Goal: Task Accomplishment & Management: Complete application form

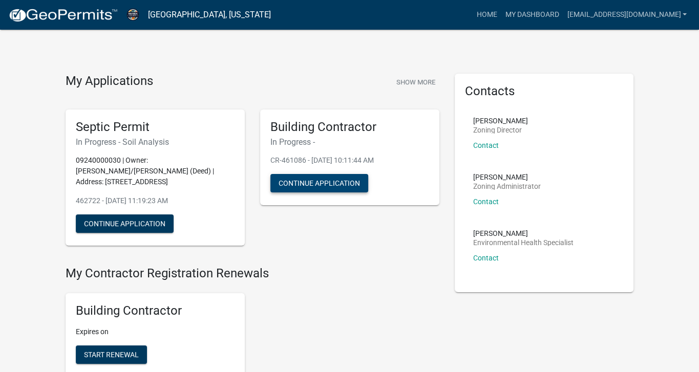
click at [348, 193] on button "Continue Application" at bounding box center [319, 183] width 98 height 18
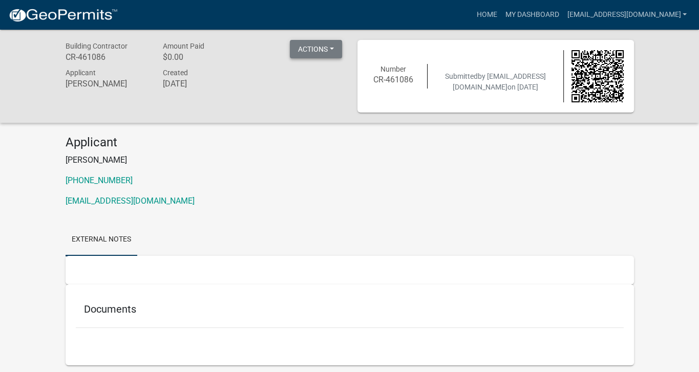
click at [324, 51] on button "Actions" at bounding box center [316, 49] width 52 height 18
click at [314, 51] on button "Actions" at bounding box center [316, 49] width 52 height 18
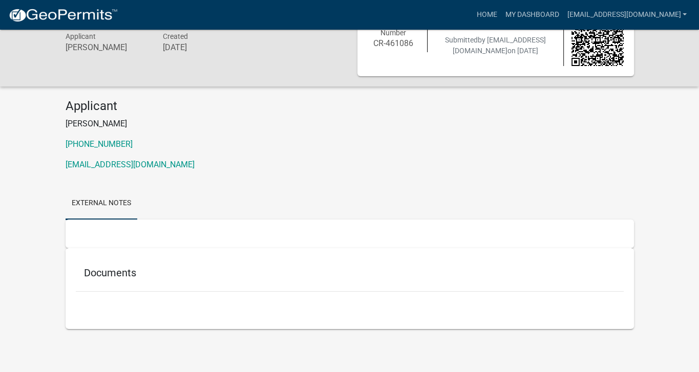
click at [136, 267] on h5 "Documents" at bounding box center [350, 273] width 532 height 12
click at [139, 263] on div "Documents" at bounding box center [350, 275] width 548 height 33
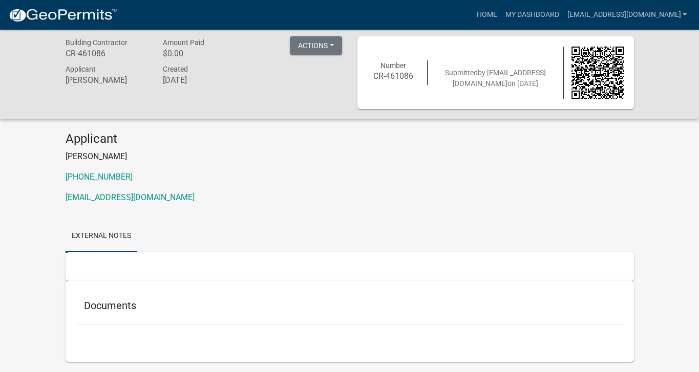
scroll to position [0, 0]
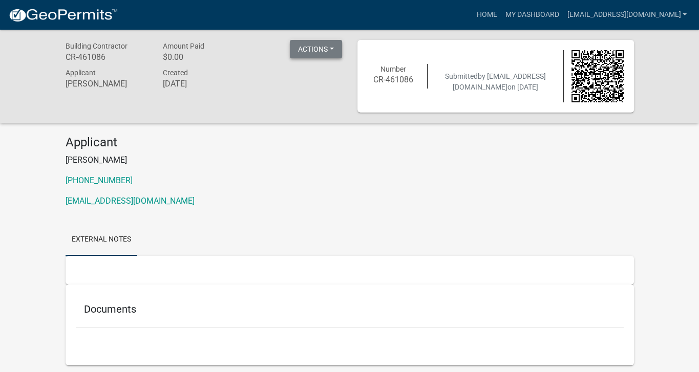
click at [330, 50] on button "Actions" at bounding box center [316, 49] width 52 height 18
click at [327, 88] on link "Printer Friendly" at bounding box center [331, 81] width 82 height 25
click at [137, 257] on link "External Notes" at bounding box center [102, 240] width 72 height 33
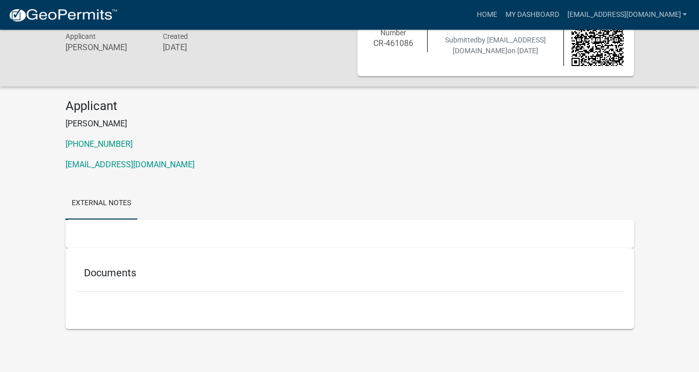
click at [122, 267] on h5 "Documents" at bounding box center [350, 273] width 532 height 12
click at [98, 267] on h5 "Documents" at bounding box center [350, 273] width 532 height 12
drag, startPoint x: 98, startPoint y: 249, endPoint x: 94, endPoint y: 164, distance: 85.1
click at [94, 187] on link "External Notes" at bounding box center [102, 203] width 72 height 33
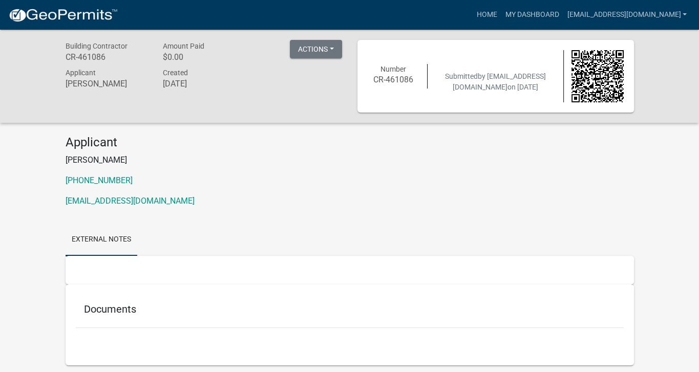
click at [513, 93] on div "Submitted by Stromaxconstruction@gmail.com on 8/8/2025" at bounding box center [496, 76] width 136 height 32
click at [400, 78] on h6 "CR-461086" at bounding box center [394, 80] width 52 height 10
click at [608, 86] on img at bounding box center [597, 76] width 52 height 52
click at [501, 13] on link "My Dashboard" at bounding box center [532, 14] width 62 height 19
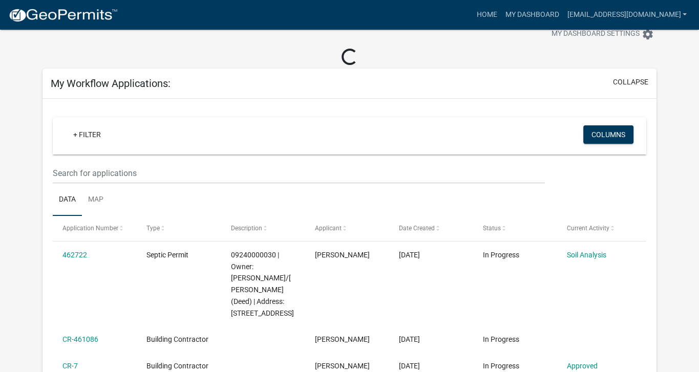
scroll to position [82, 0]
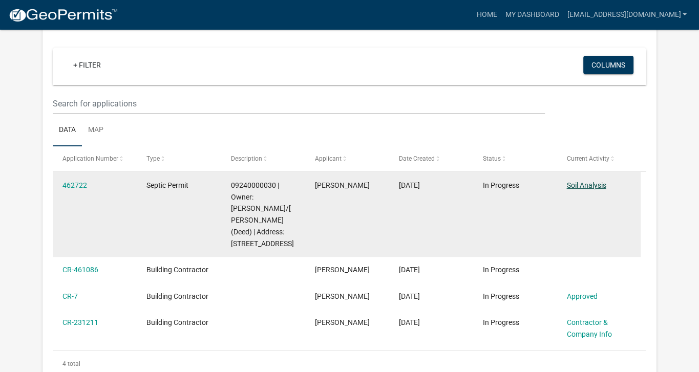
click at [590, 189] on link "Soil Analysis" at bounding box center [585, 185] width 39 height 8
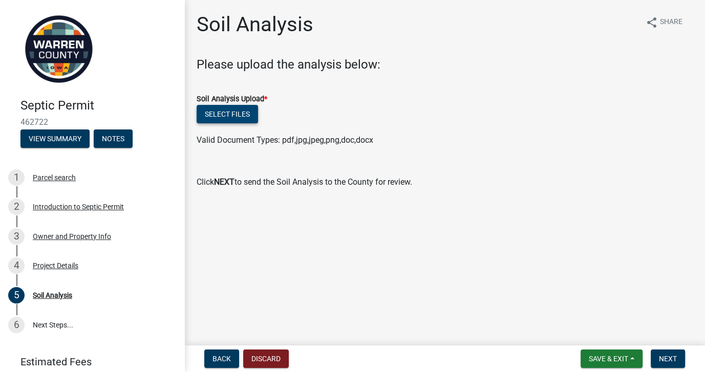
click at [258, 123] on button "Select files" at bounding box center [227, 114] width 61 height 18
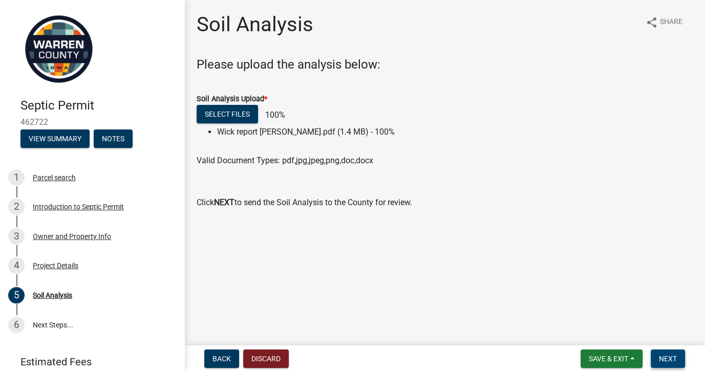
click at [659, 356] on span "Next" at bounding box center [668, 359] width 18 height 8
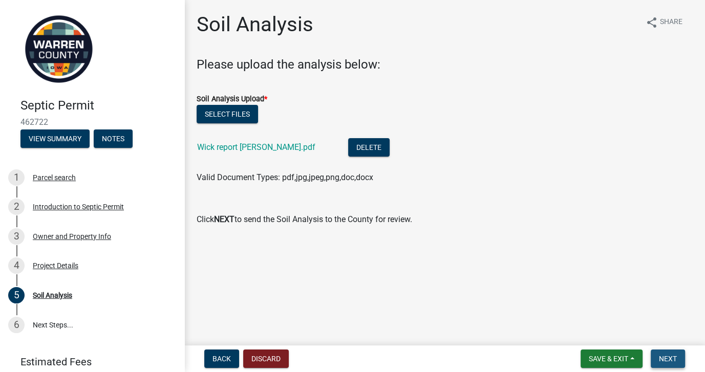
click at [668, 350] on button "Next" at bounding box center [668, 359] width 34 height 18
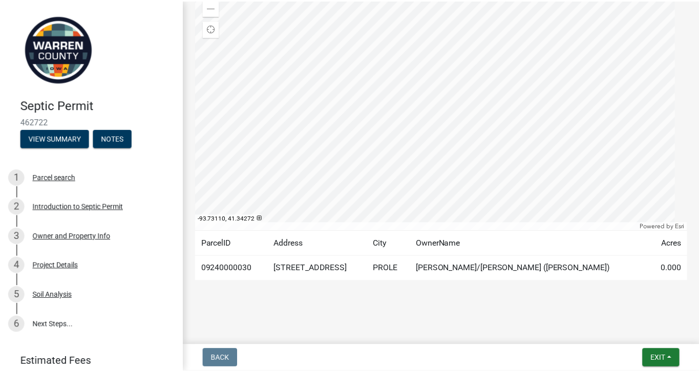
scroll to position [238, 0]
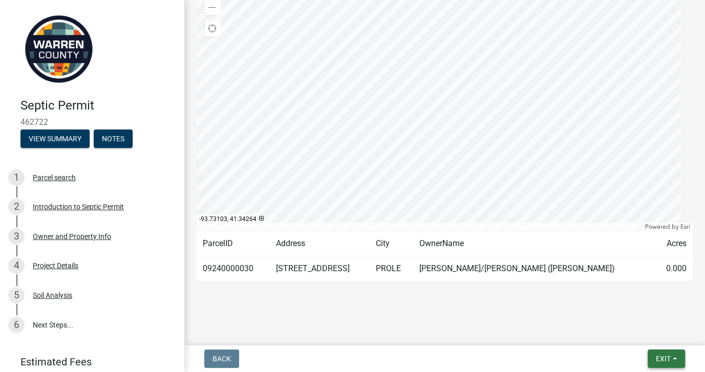
click at [656, 355] on span "Exit" at bounding box center [663, 359] width 15 height 8
click at [615, 324] on button "Save & Exit" at bounding box center [644, 327] width 82 height 25
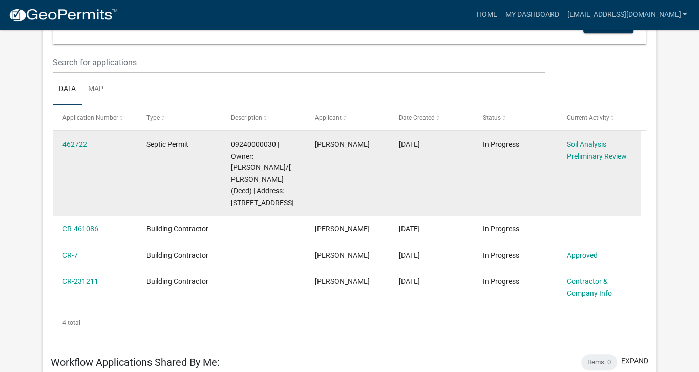
scroll to position [100, 0]
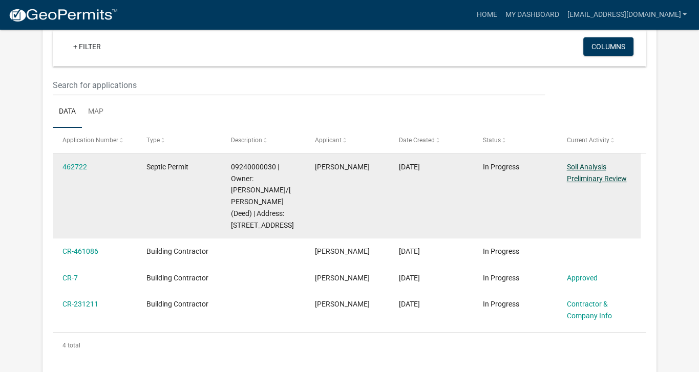
click at [591, 183] on link "Soil Analysis Preliminary Review" at bounding box center [596, 173] width 60 height 20
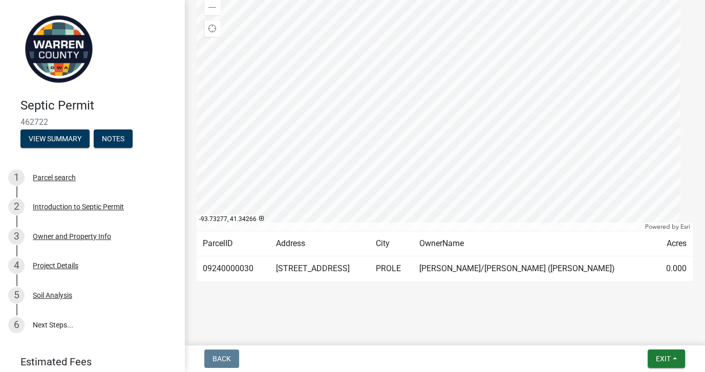
scroll to position [238, 0]
click at [68, 269] on div "Project Details" at bounding box center [56, 265] width 46 height 7
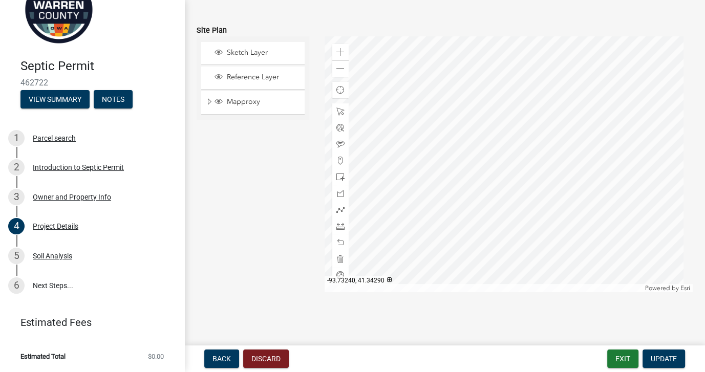
scroll to position [123, 0]
drag, startPoint x: 76, startPoint y: 228, endPoint x: 57, endPoint y: 259, distance: 35.7
click at [72, 252] on div "Soil Analysis" at bounding box center [52, 255] width 39 height 7
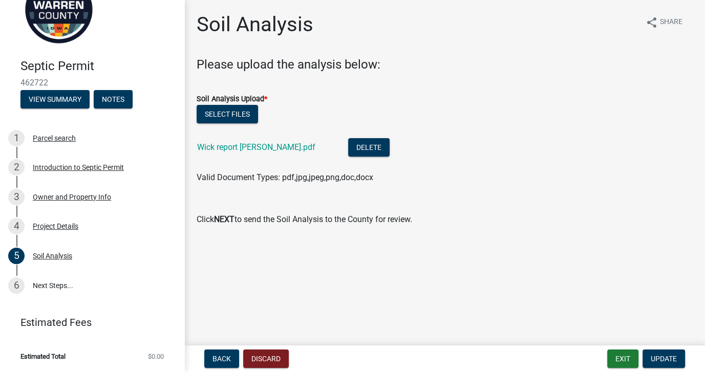
scroll to position [18, 0]
click at [55, 271] on link "6 Next Steps..." at bounding box center [92, 286] width 184 height 30
click at [48, 271] on link "6 Next Steps..." at bounding box center [92, 286] width 184 height 30
click at [258, 123] on button "Select files" at bounding box center [227, 114] width 61 height 18
click at [53, 271] on link "6 Next Steps..." at bounding box center [92, 286] width 184 height 30
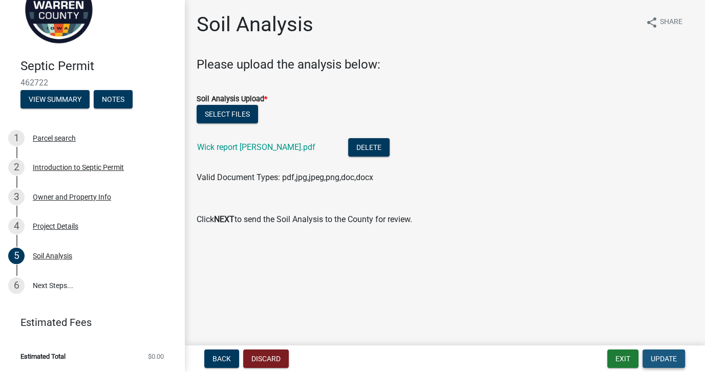
click at [651, 355] on span "Update" at bounding box center [664, 359] width 26 height 8
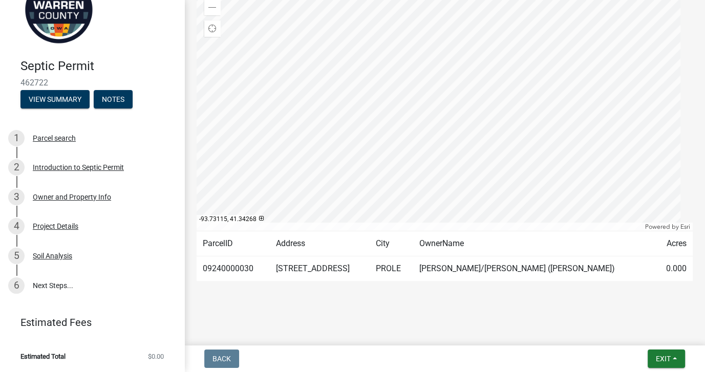
scroll to position [238, 0]
click at [47, 271] on link "6 Next Steps..." at bounding box center [92, 286] width 184 height 30
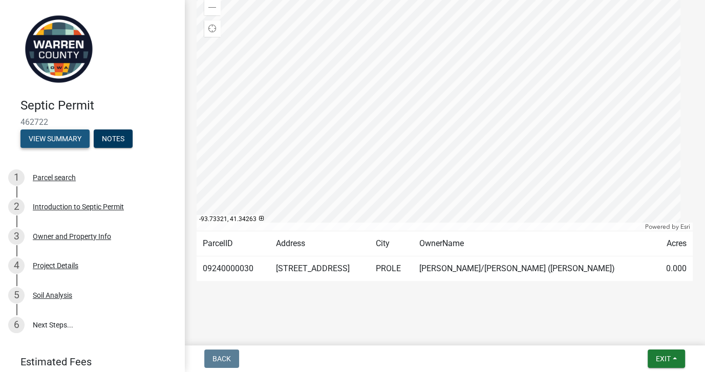
click at [77, 148] on button "View Summary" at bounding box center [54, 139] width 69 height 18
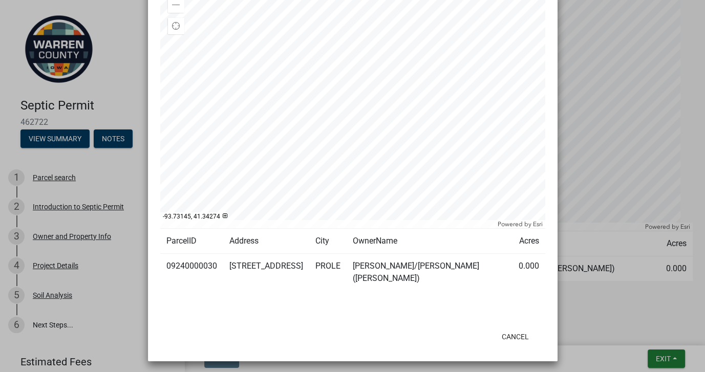
scroll to position [0, 0]
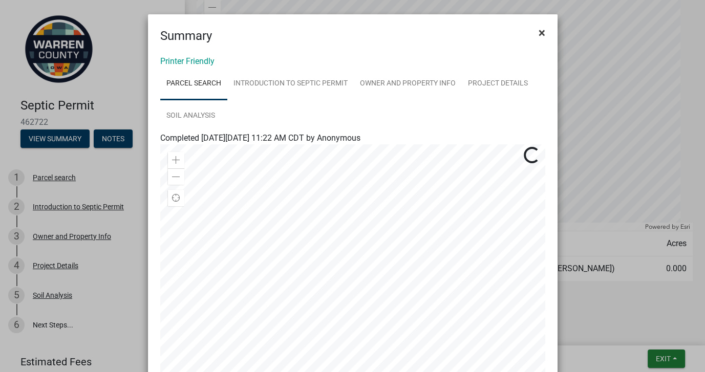
click at [540, 39] on span "×" at bounding box center [542, 33] width 7 height 14
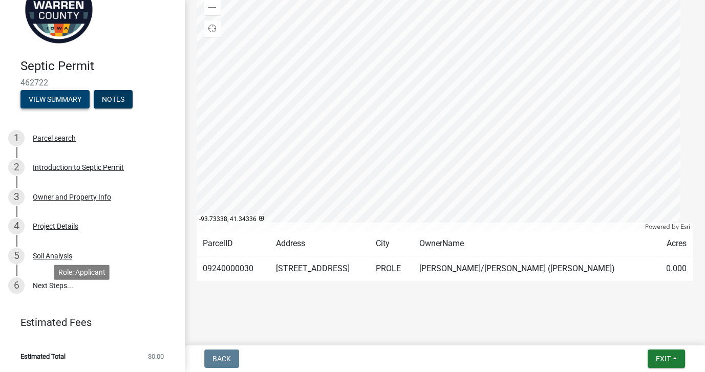
scroll to position [123, 0]
click at [51, 271] on link "6 Next Steps..." at bounding box center [92, 286] width 184 height 30
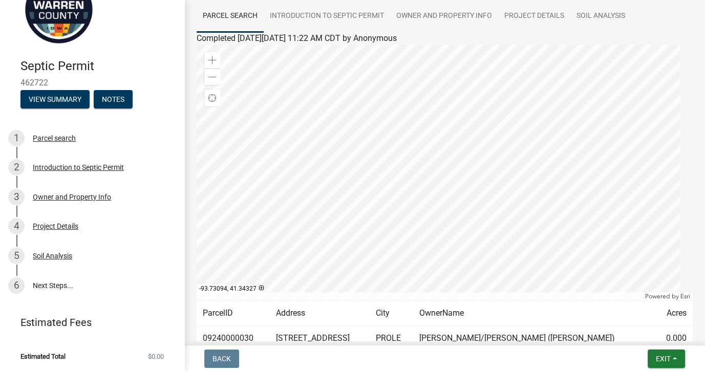
scroll to position [74, 0]
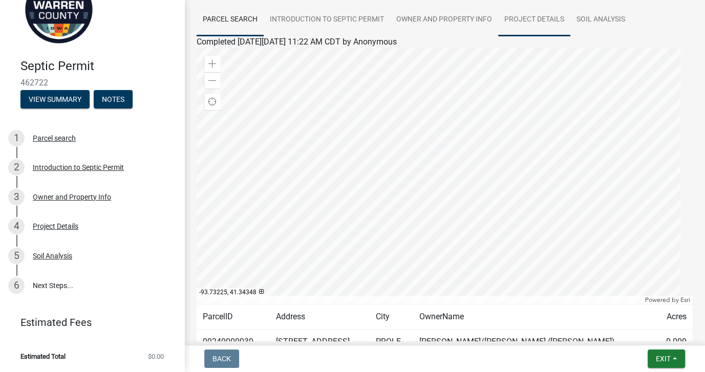
click at [570, 36] on link "Project Details" at bounding box center [534, 20] width 72 height 33
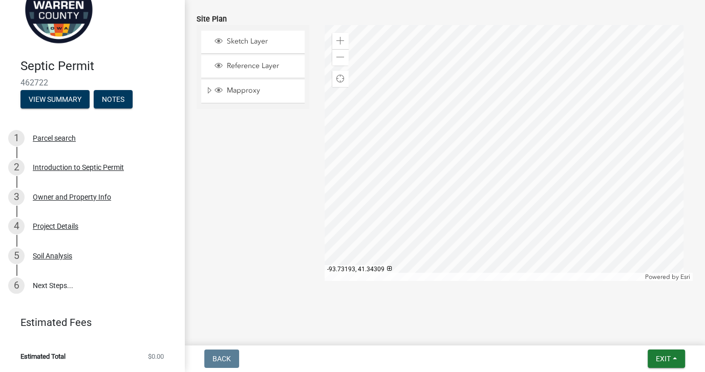
scroll to position [1064, 0]
click at [67, 271] on link "6 Next Steps..." at bounding box center [92, 286] width 184 height 30
click at [79, 271] on link "6 Next Steps..." at bounding box center [92, 286] width 184 height 30
click at [76, 271] on link "6 Next Steps..." at bounding box center [92, 286] width 184 height 30
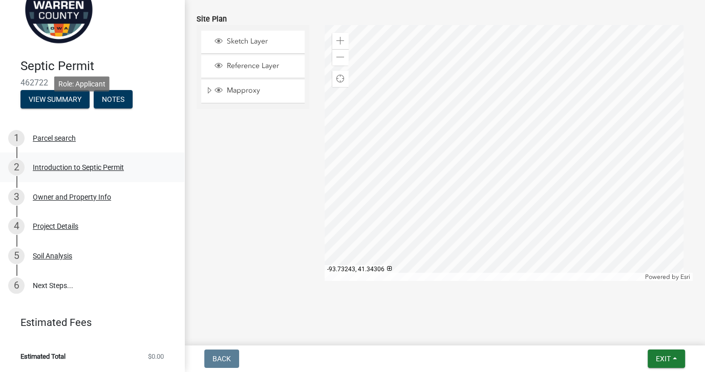
click at [124, 164] on div "Introduction to Septic Permit" at bounding box center [78, 167] width 91 height 7
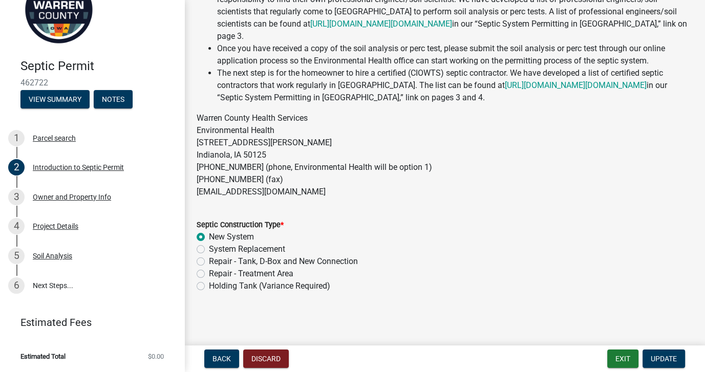
scroll to position [420, 0]
click at [645, 362] on button "Update" at bounding box center [664, 359] width 43 height 18
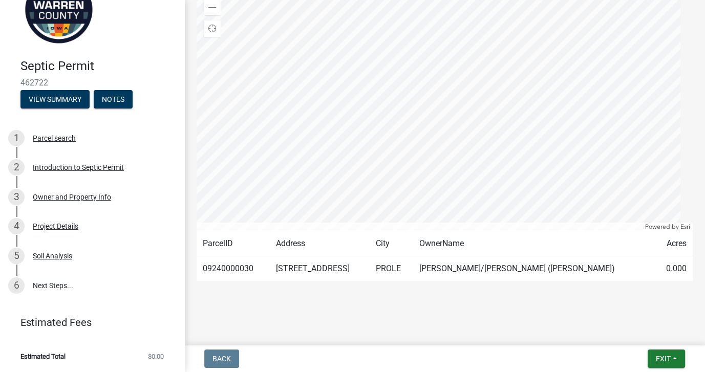
scroll to position [238, 0]
click at [53, 271] on link "6 Next Steps..." at bounding box center [92, 286] width 184 height 30
click at [72, 252] on div "Soil Analysis" at bounding box center [52, 255] width 39 height 7
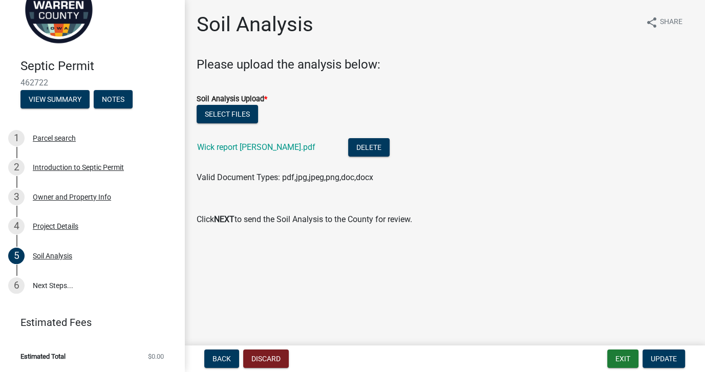
scroll to position [18, 0]
click at [540, 226] on p "Click NEXT to send the Soil Analysis to the County for review." at bounding box center [445, 220] width 496 height 12
click at [232, 224] on strong "NEXT" at bounding box center [224, 220] width 20 height 10
click at [652, 361] on button "Update" at bounding box center [664, 359] width 43 height 18
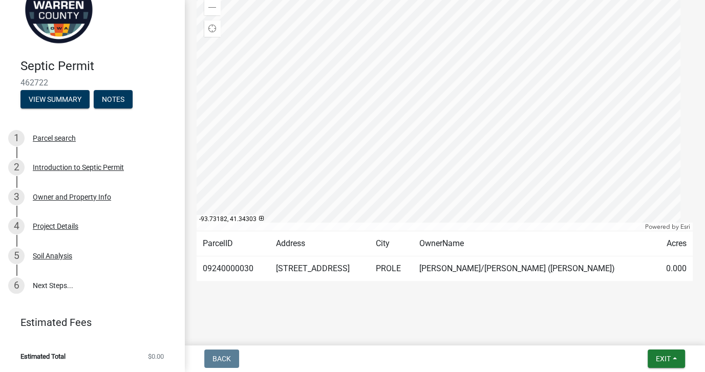
scroll to position [238, 0]
click at [66, 271] on link "6 Next Steps..." at bounding box center [92, 286] width 184 height 30
click at [64, 271] on link "6 Next Steps..." at bounding box center [92, 286] width 184 height 30
click at [669, 353] on button "Exit" at bounding box center [666, 359] width 37 height 18
click at [627, 329] on button "Save & Exit" at bounding box center [644, 327] width 82 height 25
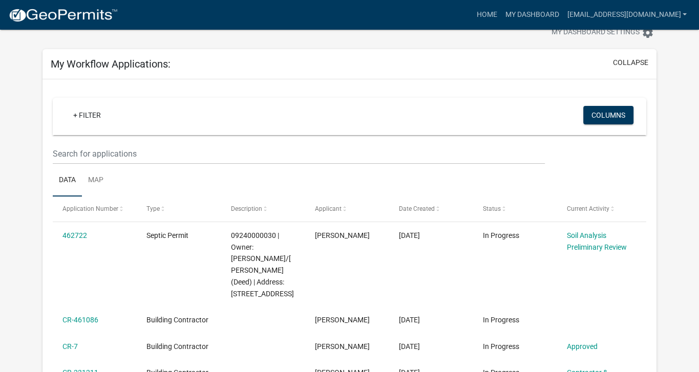
scroll to position [82, 0]
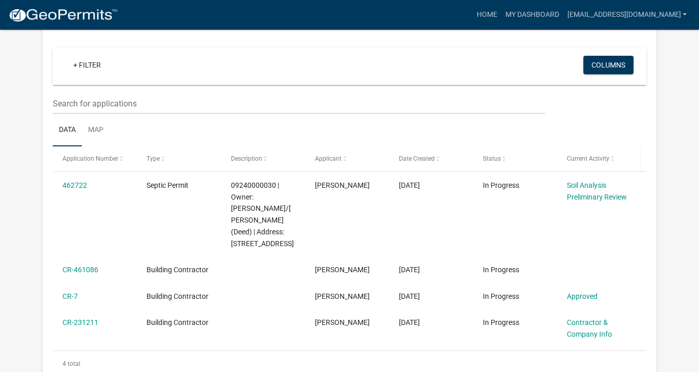
click at [615, 163] on span at bounding box center [612, 159] width 6 height 7
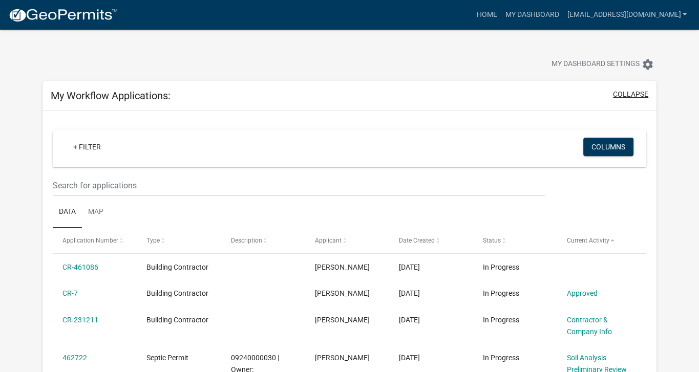
click at [622, 100] on button "collapse" at bounding box center [630, 94] width 35 height 11
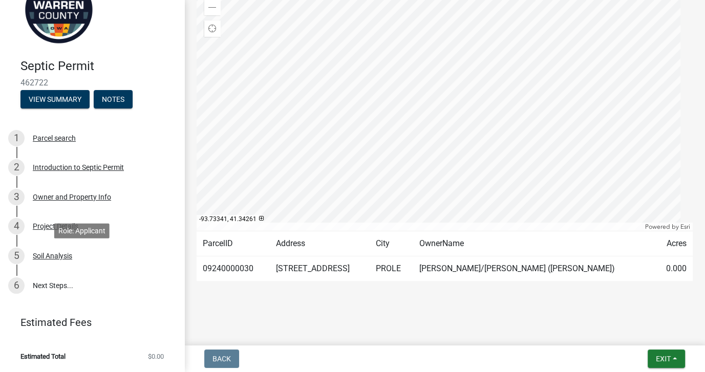
scroll to position [123, 0]
click at [81, 271] on link "6 Next Steps..." at bounding box center [92, 286] width 184 height 30
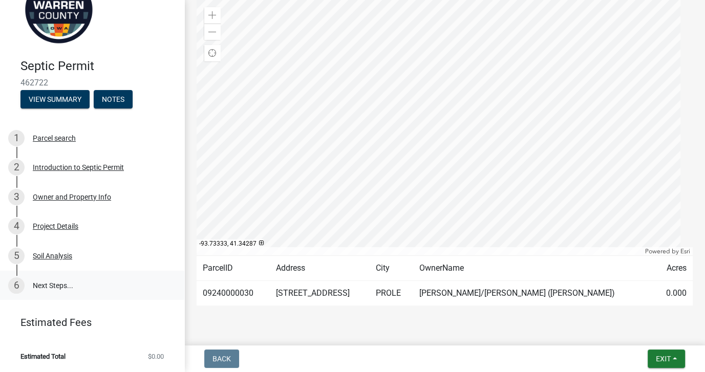
click at [48, 271] on link "6 Next Steps..." at bounding box center [92, 286] width 184 height 30
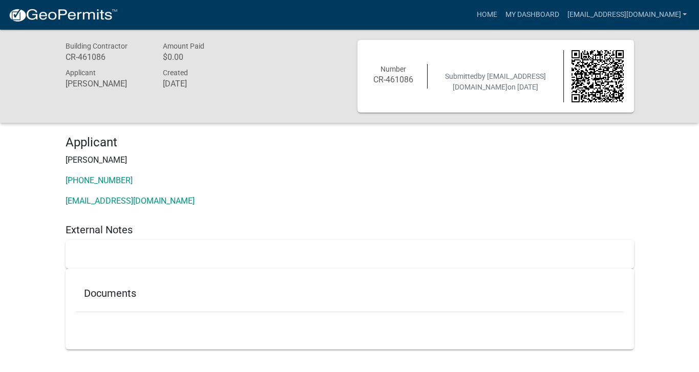
click at [378, 193] on div "Applicant [PERSON_NAME] [PHONE_NUMBER] [EMAIL_ADDRESS][DOMAIN_NAME]" at bounding box center [350, 175] width 584 height 80
click at [150, 300] on h5 "Documents" at bounding box center [350, 293] width 532 height 12
